Goal: Check status: Check status

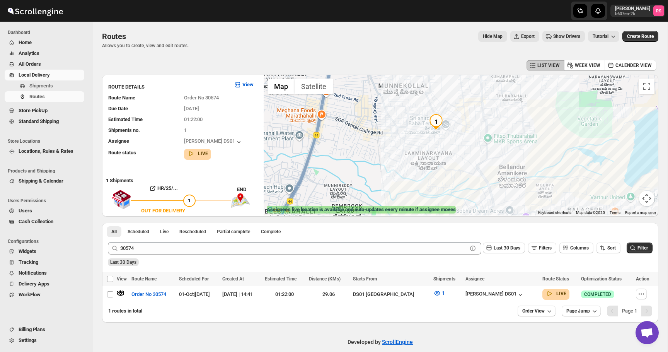
scroll to position [9, 0]
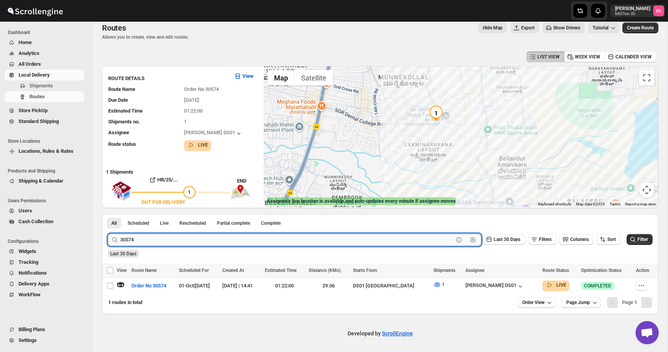
click at [320, 243] on input "30574" at bounding box center [286, 239] width 333 height 12
click at [559, 28] on span "Show Drivers" at bounding box center [566, 28] width 27 height 6
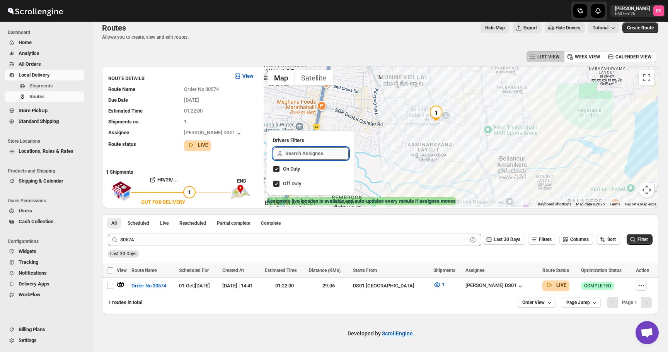
click at [337, 153] on input "text" at bounding box center [316, 153] width 63 height 12
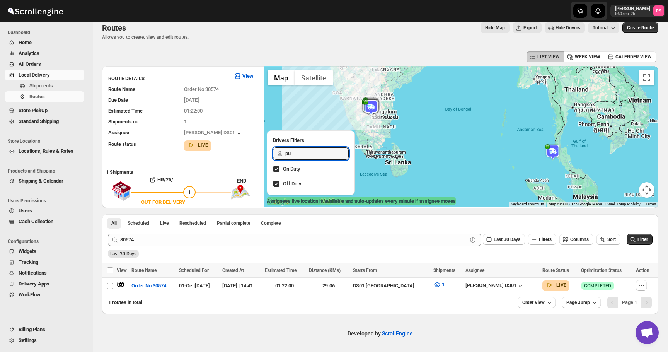
type input "p"
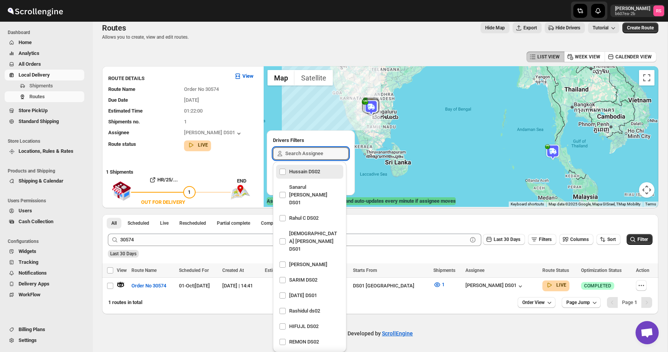
type input "p"
click at [554, 152] on img at bounding box center [552, 151] width 15 height 15
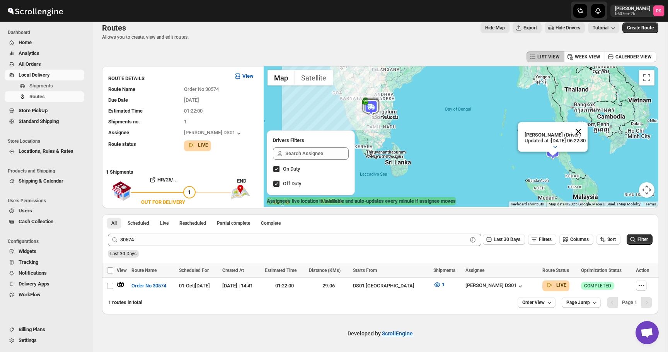
click at [587, 131] on button "Close" at bounding box center [578, 131] width 19 height 19
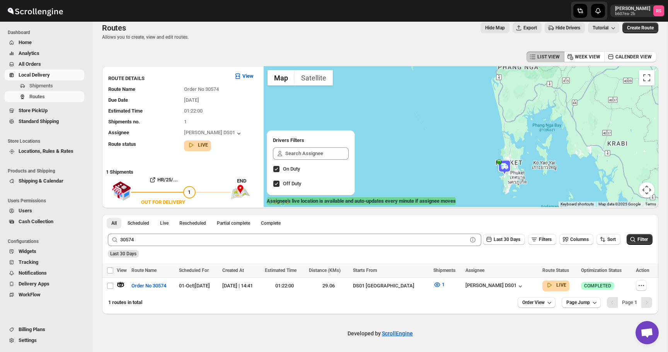
drag, startPoint x: 532, startPoint y: 177, endPoint x: 534, endPoint y: 163, distance: 14.0
click at [534, 163] on div at bounding box center [461, 136] width 395 height 141
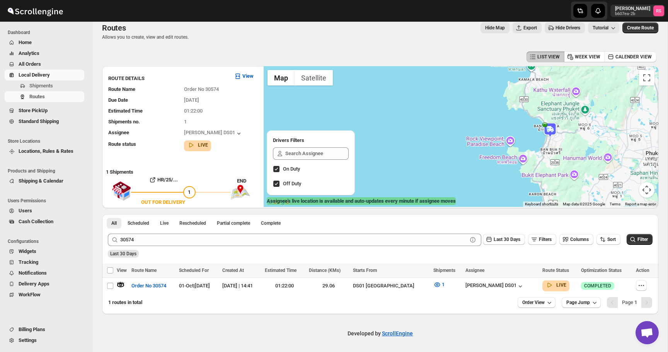
drag, startPoint x: 535, startPoint y: 138, endPoint x: 522, endPoint y: 155, distance: 21.0
click at [522, 155] on div at bounding box center [461, 136] width 395 height 141
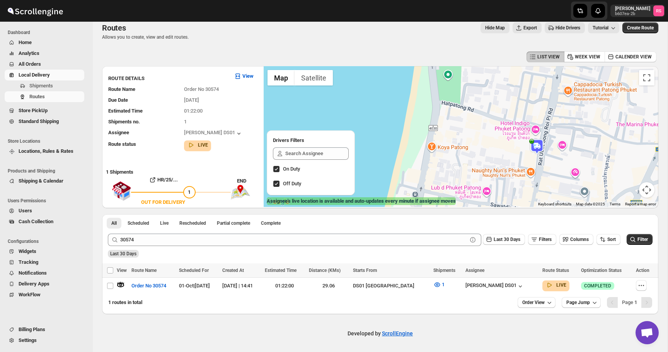
drag, startPoint x: 535, startPoint y: 168, endPoint x: 539, endPoint y: 144, distance: 24.4
click at [539, 144] on img at bounding box center [536, 146] width 15 height 15
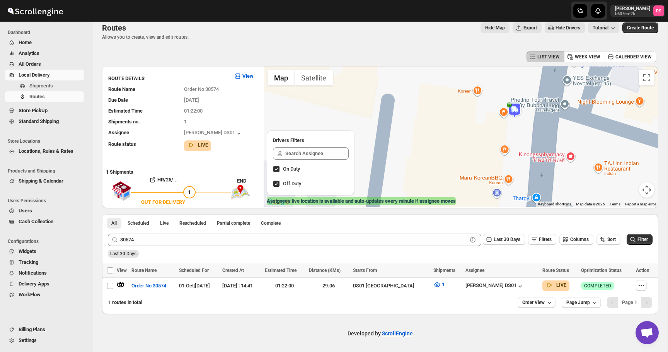
drag, startPoint x: 533, startPoint y: 123, endPoint x: 537, endPoint y: 138, distance: 14.7
click at [537, 138] on div at bounding box center [461, 136] width 395 height 141
